Goal: Task Accomplishment & Management: Use online tool/utility

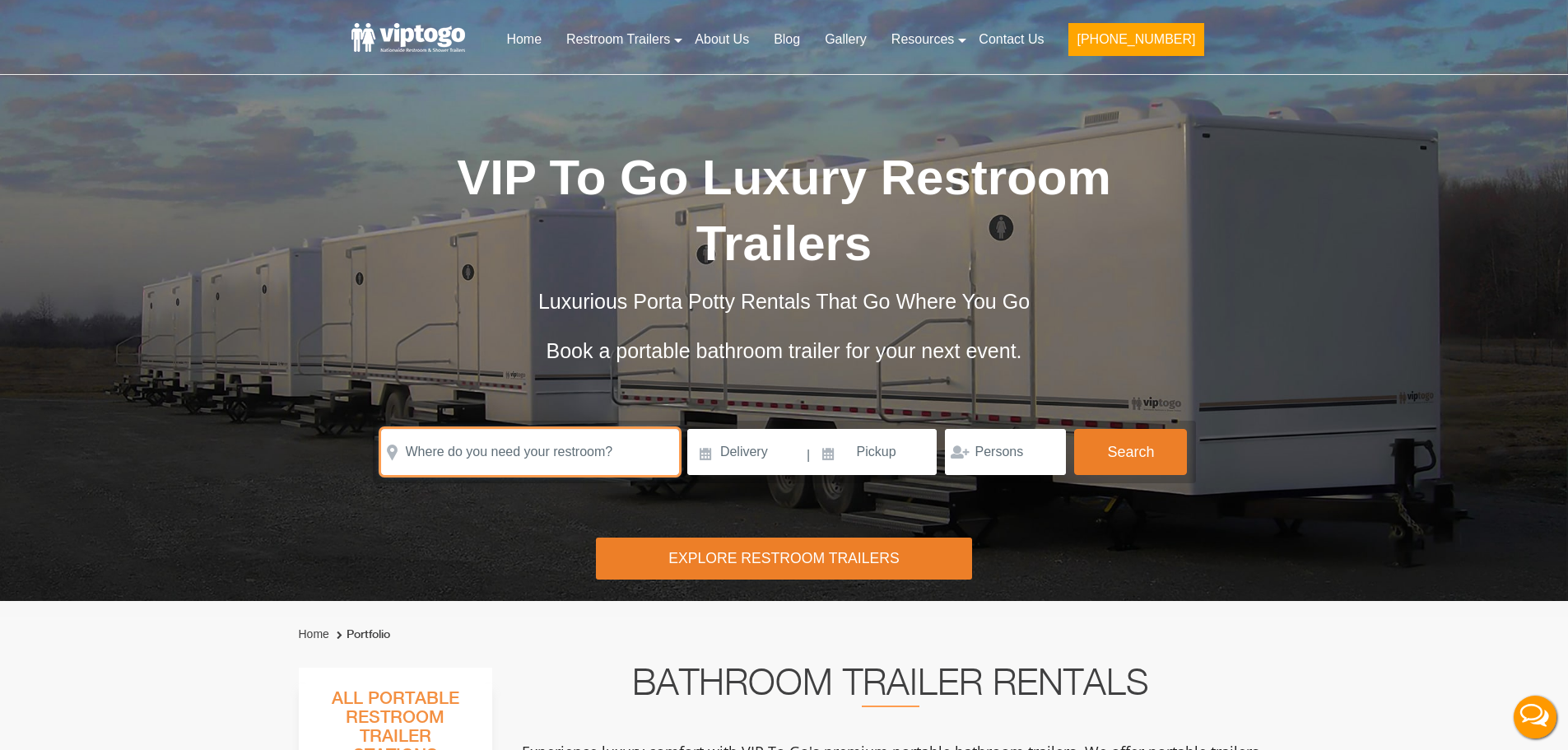
click at [450, 429] on input "text" at bounding box center [529, 452] width 298 height 47
paste input "[STREET_ADDRESS][US_STATE]"
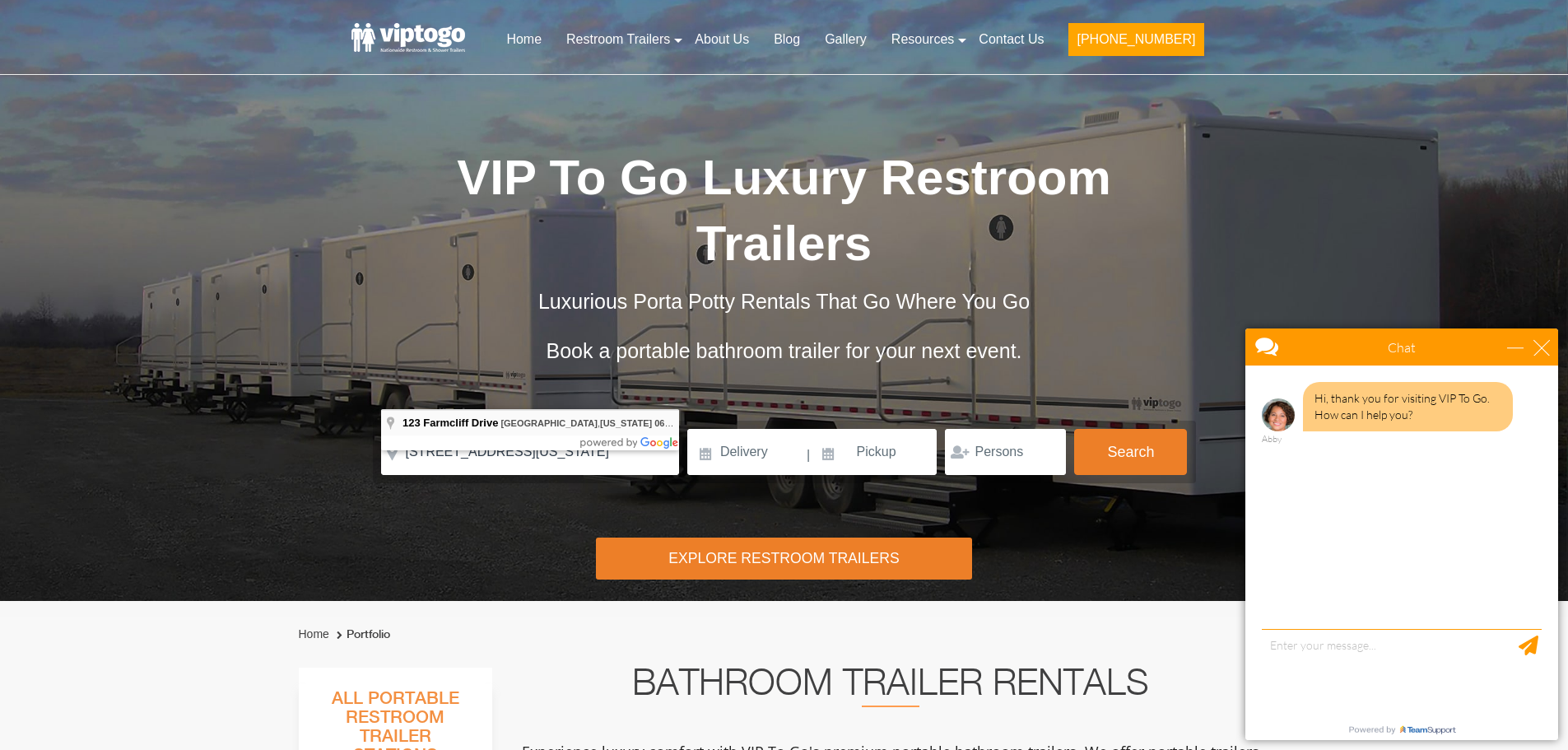
type input "[STREET_ADDRESS][US_STATE]"
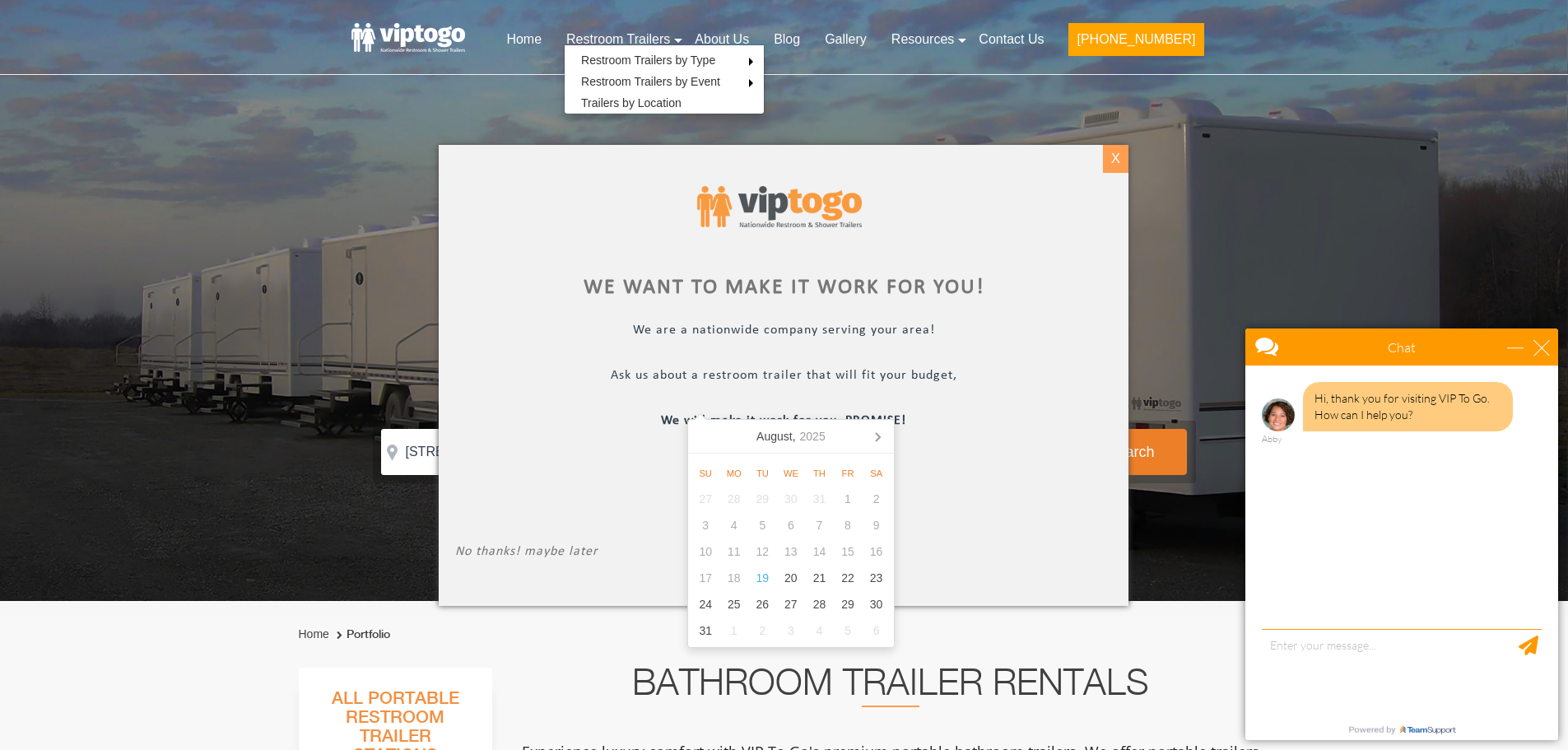
click at [1113, 161] on div "X" at bounding box center [1115, 158] width 25 height 28
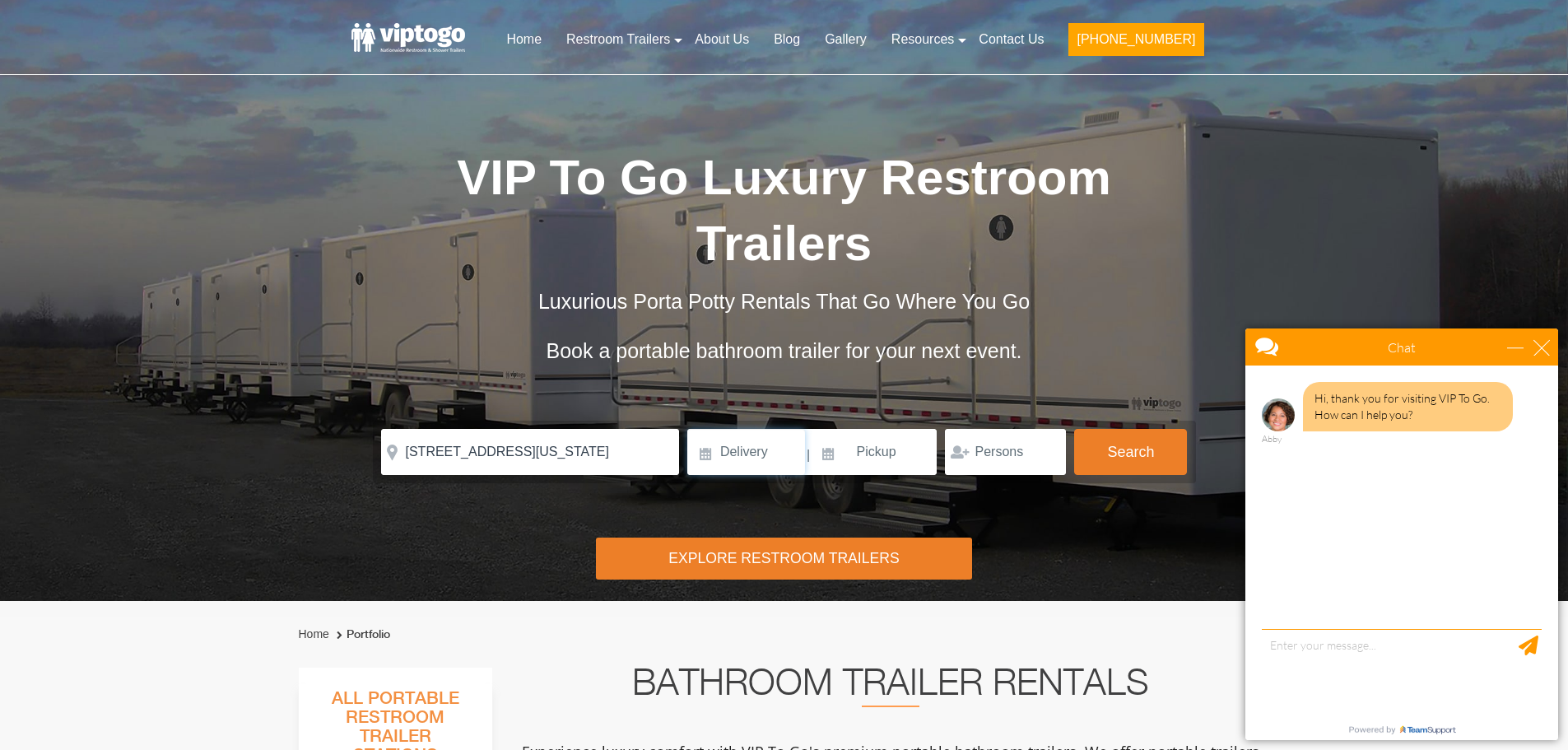
click at [743, 429] on input at bounding box center [746, 452] width 117 height 47
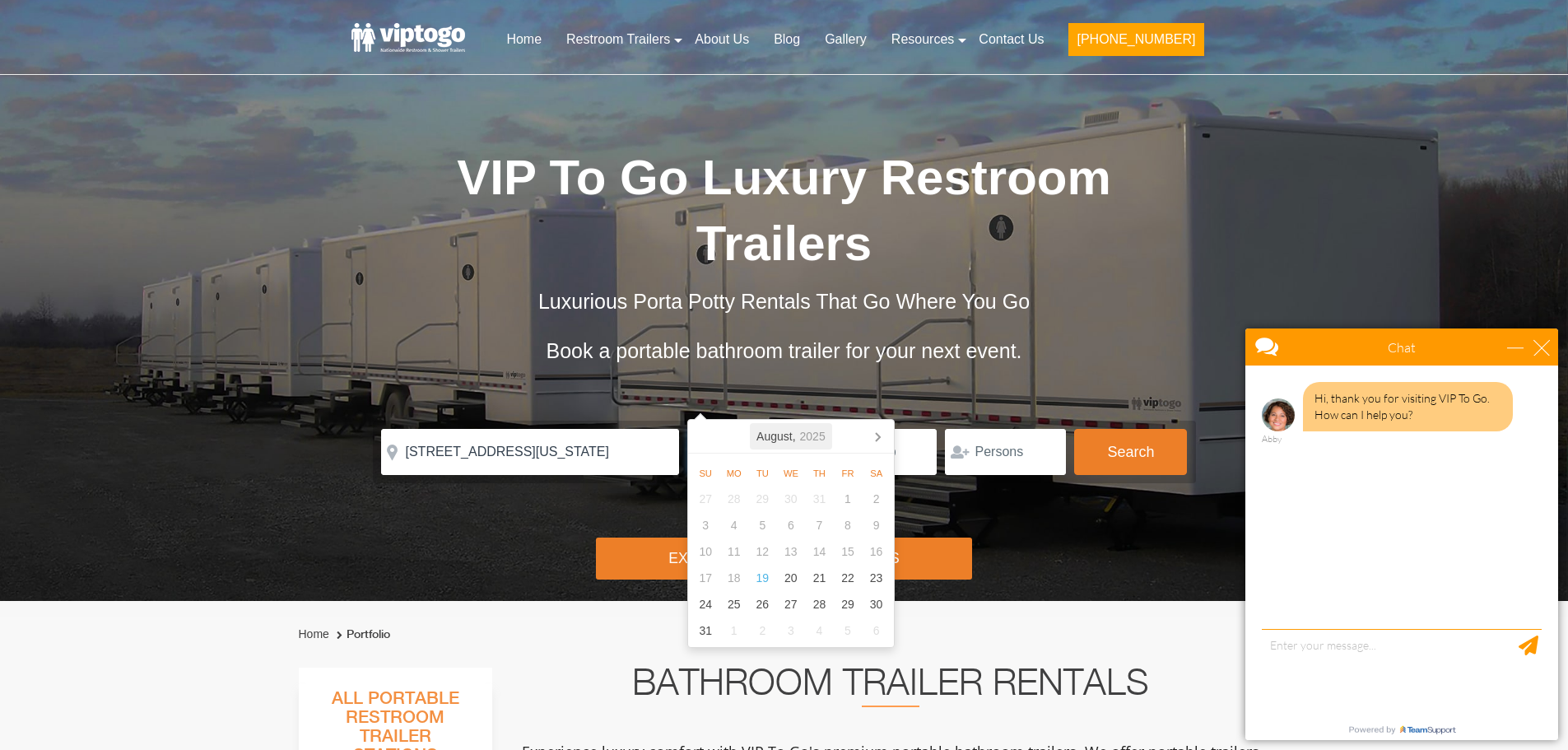
click at [813, 435] on icon "2025" at bounding box center [813, 437] width 25 height 19
click at [884, 434] on icon at bounding box center [877, 436] width 26 height 26
click at [732, 582] on div "Oct" at bounding box center [724, 580] width 67 height 35
click at [846, 531] on div "9" at bounding box center [848, 525] width 29 height 26
type input "[DATE]"
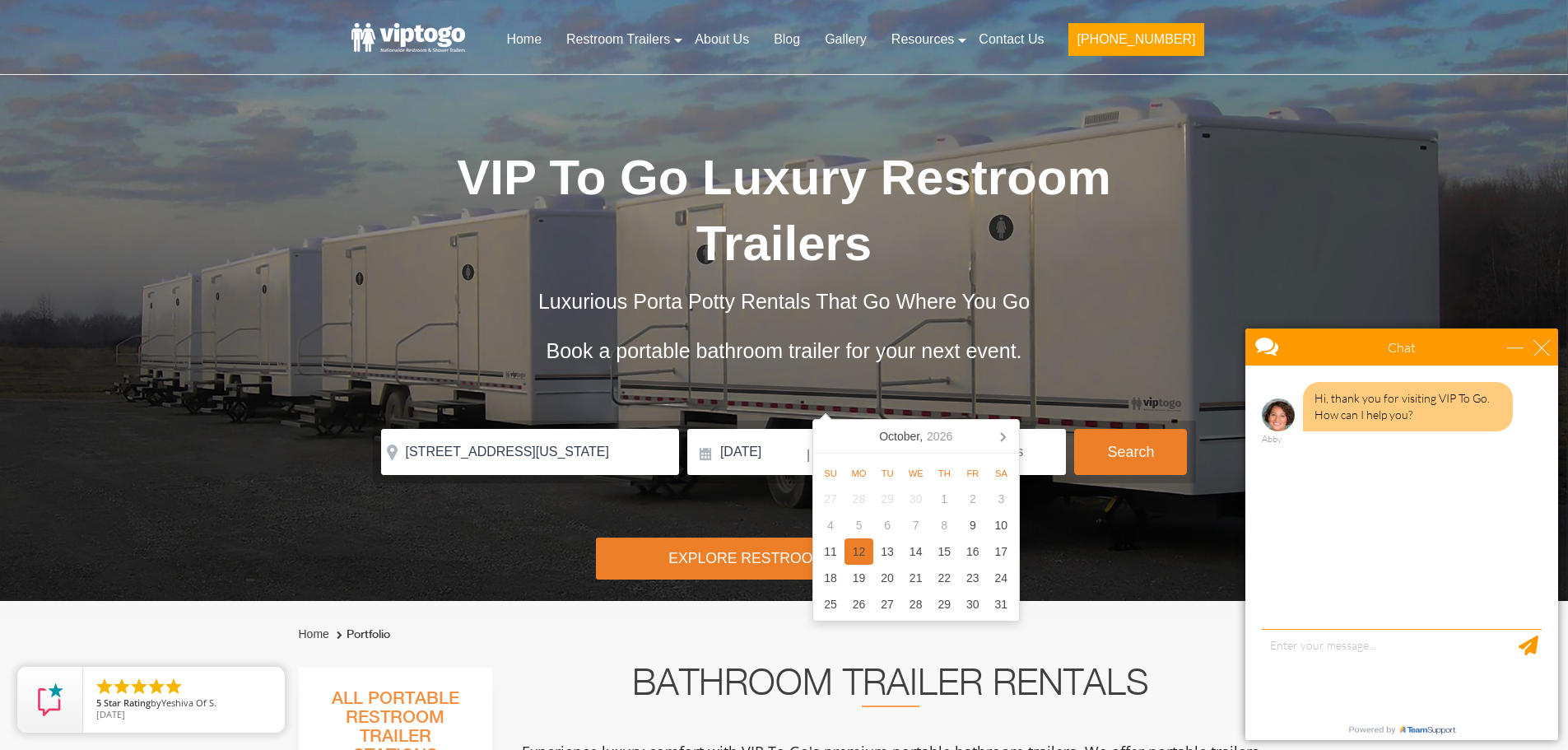
click at [861, 557] on div "12" at bounding box center [859, 551] width 29 height 26
type input "[DATE]"
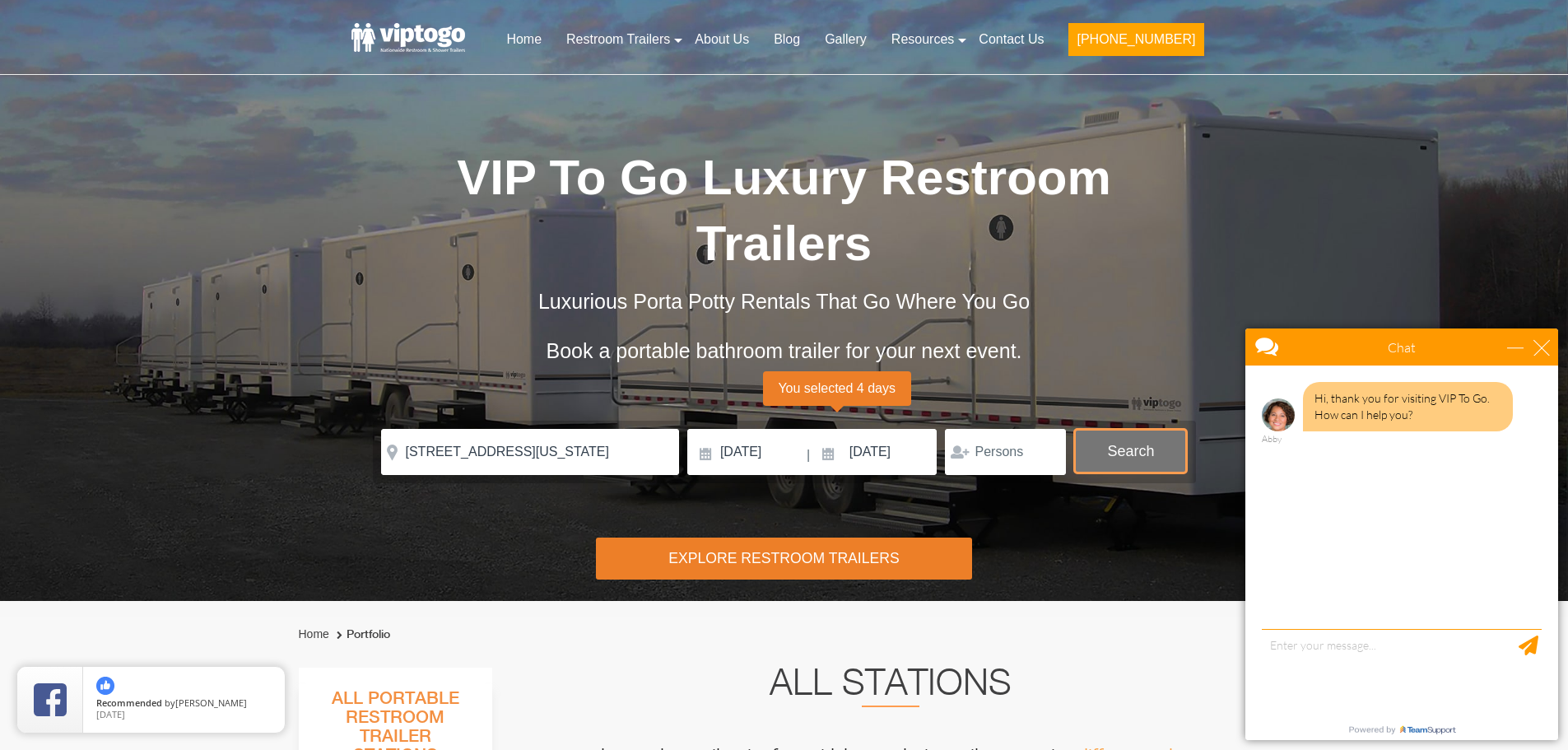
click at [1098, 429] on button "Search" at bounding box center [1131, 451] width 112 height 45
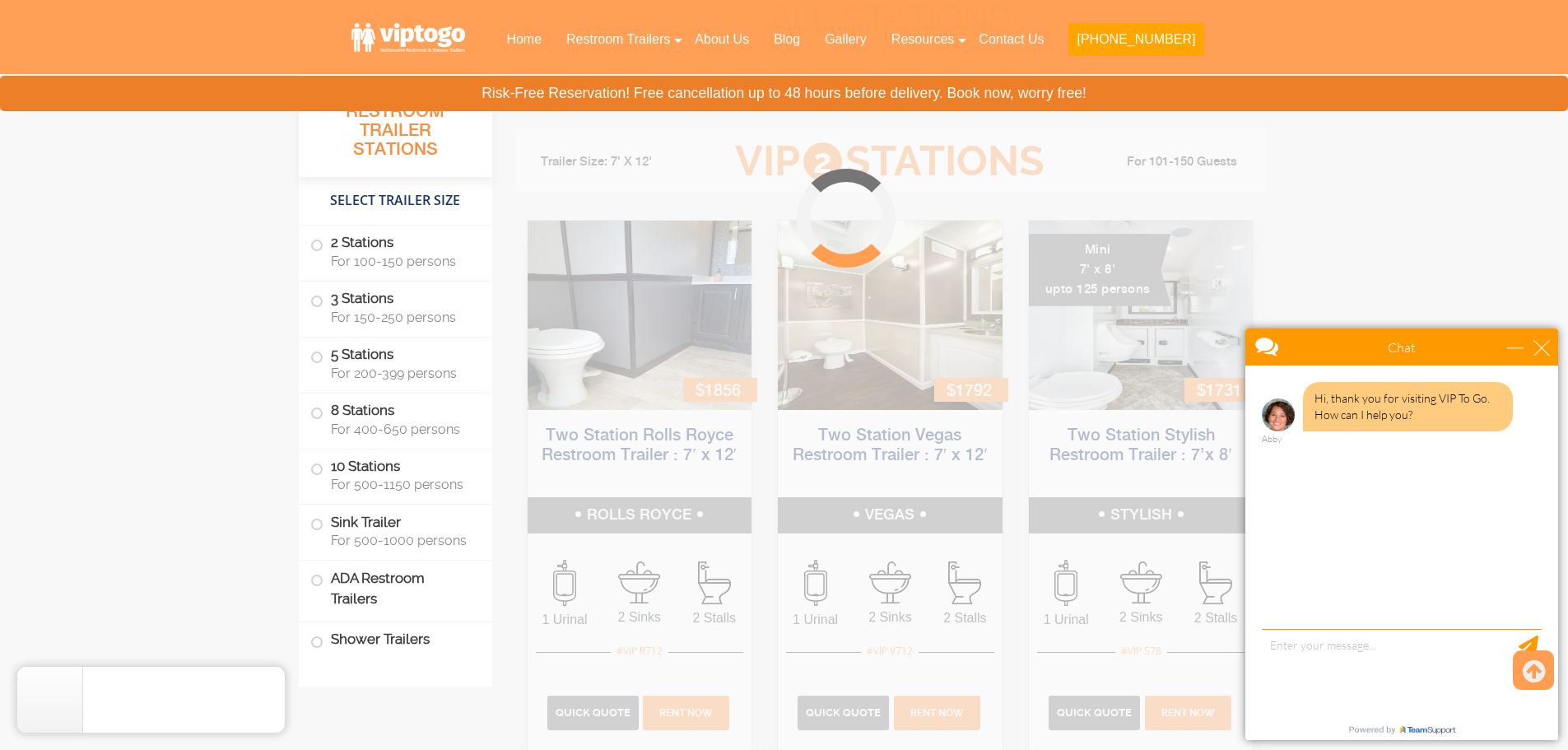
scroll to position [668, 0]
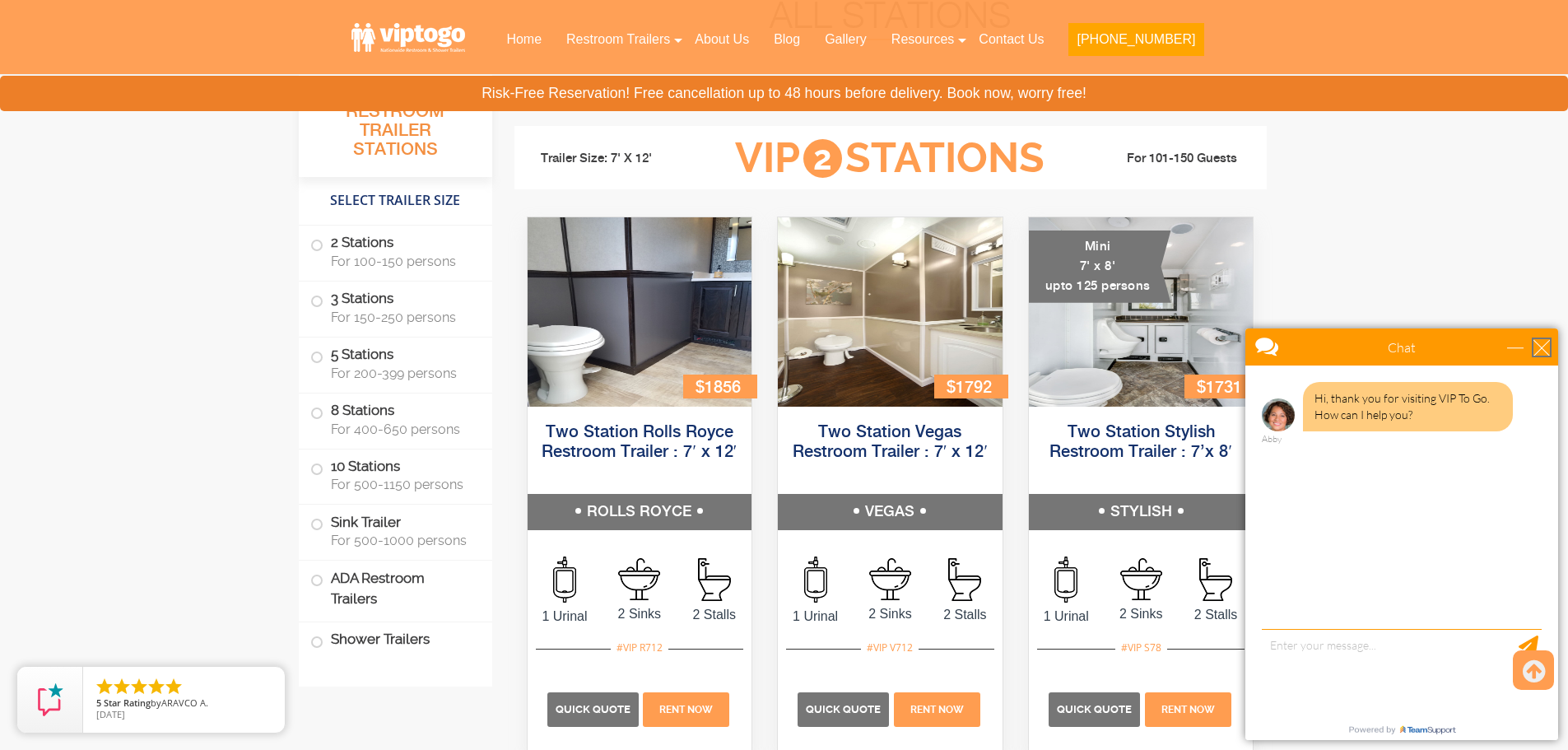
click at [1542, 351] on div "close" at bounding box center [1541, 347] width 16 height 16
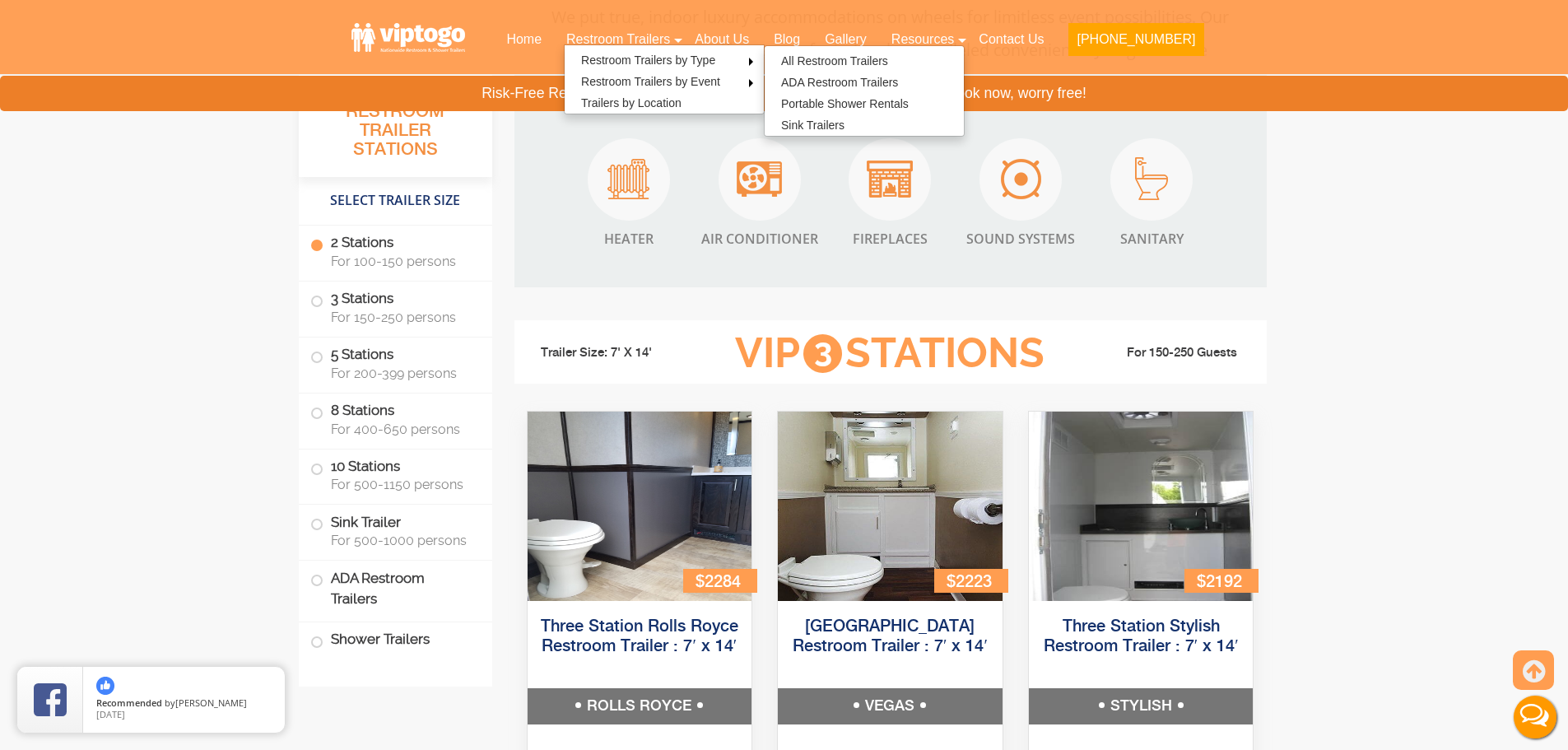
scroll to position [1738, 0]
